Goal: Complete application form: Complete application form

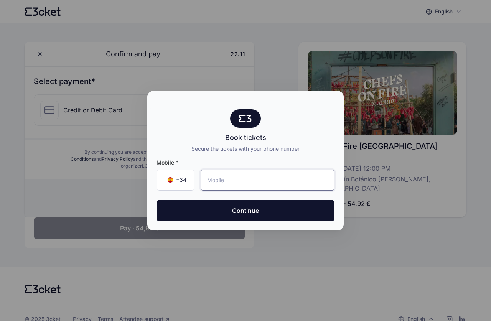
click at [238, 179] on input "tel" at bounding box center [268, 179] width 134 height 21
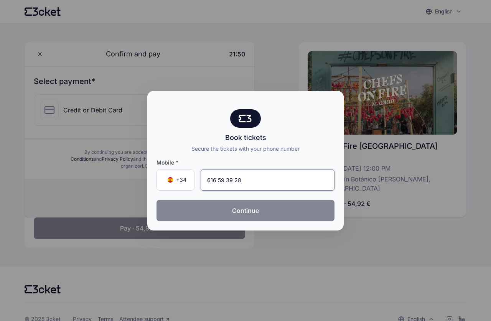
type input "616 59 39 28"
click at [242, 211] on button "Continue" at bounding box center [245, 210] width 178 height 21
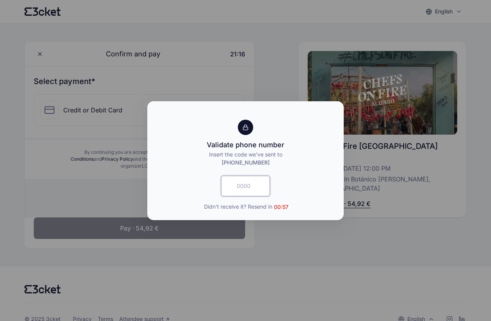
drag, startPoint x: 239, startPoint y: 185, endPoint x: 239, endPoint y: 191, distance: 6.1
click at [239, 189] on input "text" at bounding box center [245, 186] width 49 height 21
type input "1043"
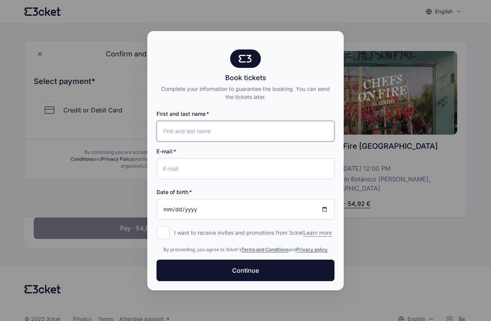
click at [217, 129] on input "First and last name" at bounding box center [245, 131] width 178 height 21
type input "[PERSON_NAME]"
click at [203, 167] on input "E-mail" at bounding box center [245, 168] width 178 height 21
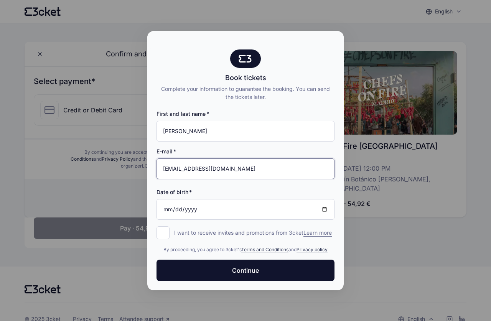
type input "[EMAIL_ADDRESS][DOMAIN_NAME]"
click at [175, 206] on input "Date of birth" at bounding box center [245, 209] width 178 height 21
click at [168, 206] on input "Date of birth" at bounding box center [245, 209] width 178 height 21
click at [169, 206] on input "Date of birth" at bounding box center [245, 209] width 178 height 21
click at [164, 205] on input "Date of birth" at bounding box center [245, 209] width 178 height 21
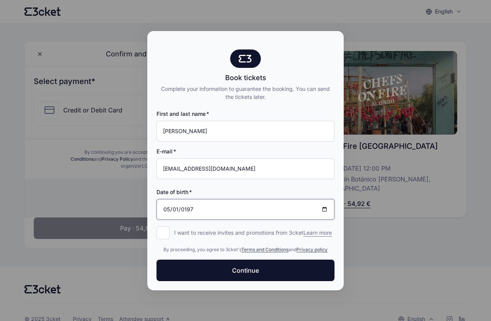
type input "[DATE]"
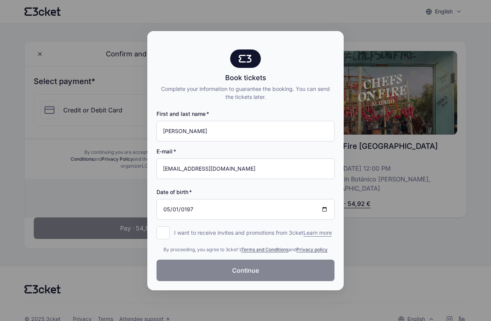
click at [206, 269] on button "Continue" at bounding box center [245, 270] width 178 height 21
